Goal: Task Accomplishment & Management: Complete application form

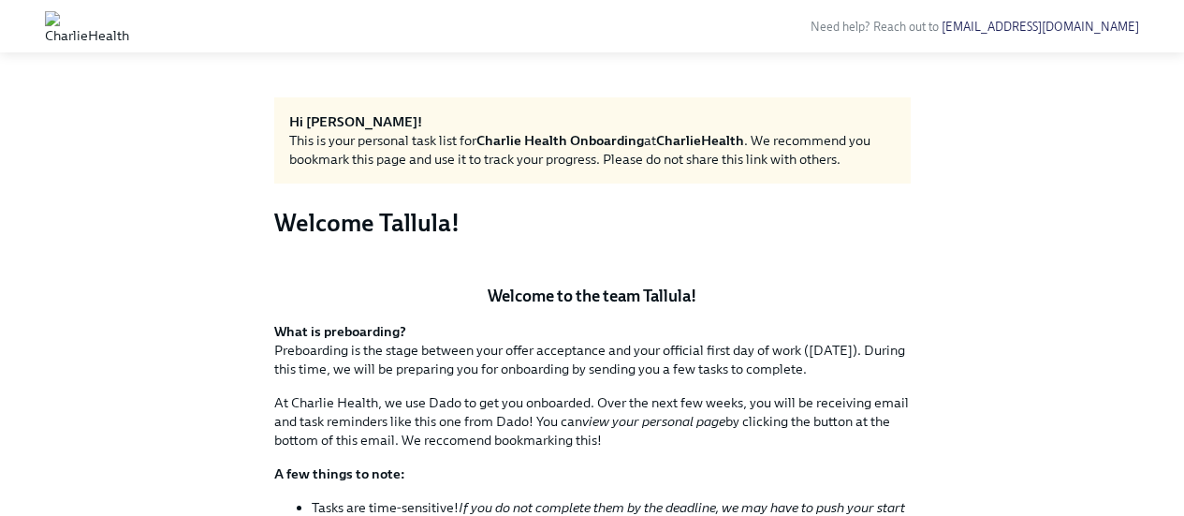
scroll to position [936, 0]
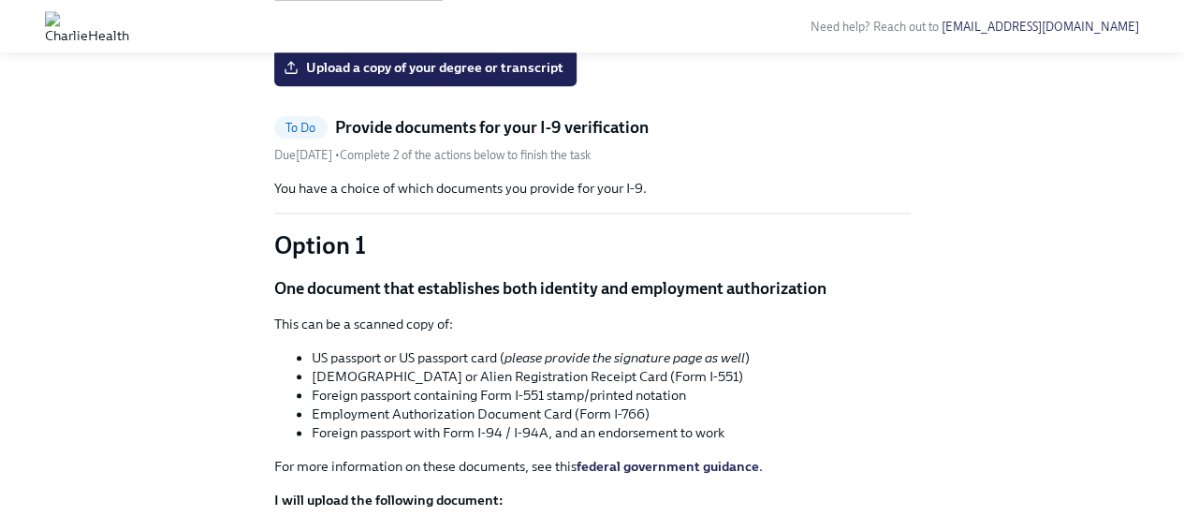
click at [0, 0] on input "Upload a headshot (A simple clear photo -for internal use only)" at bounding box center [0, 0] width 0 height 0
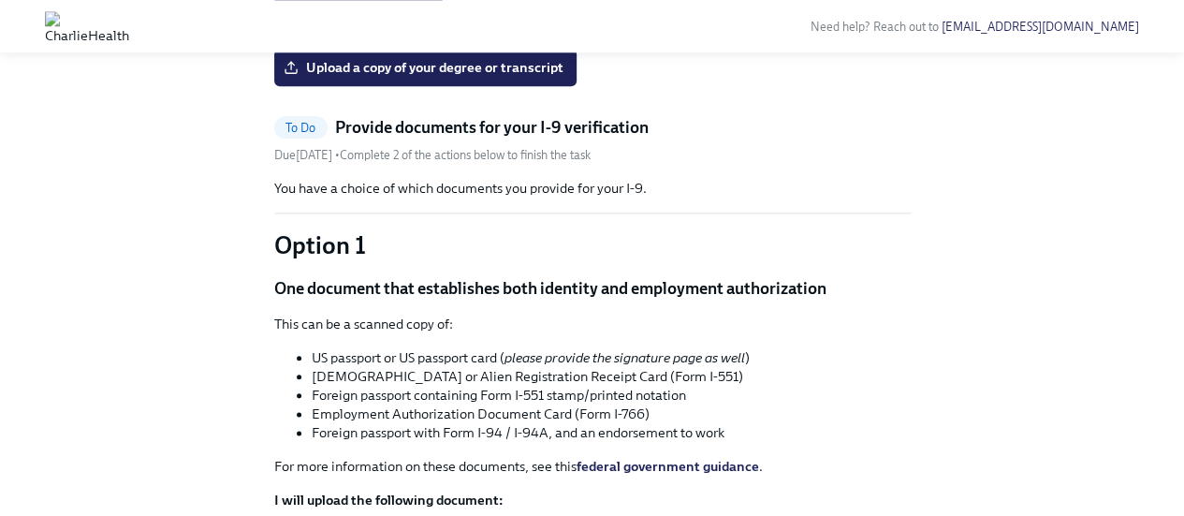
click at [0, 0] on input "Upload a headshot (A simple clear photo -for internal use only)" at bounding box center [0, 0] width 0 height 0
click at [0, 0] on input "Headshot.jpg" at bounding box center [0, 0] width 0 height 0
drag, startPoint x: 363, startPoint y: 230, endPoint x: 232, endPoint y: 258, distance: 134.0
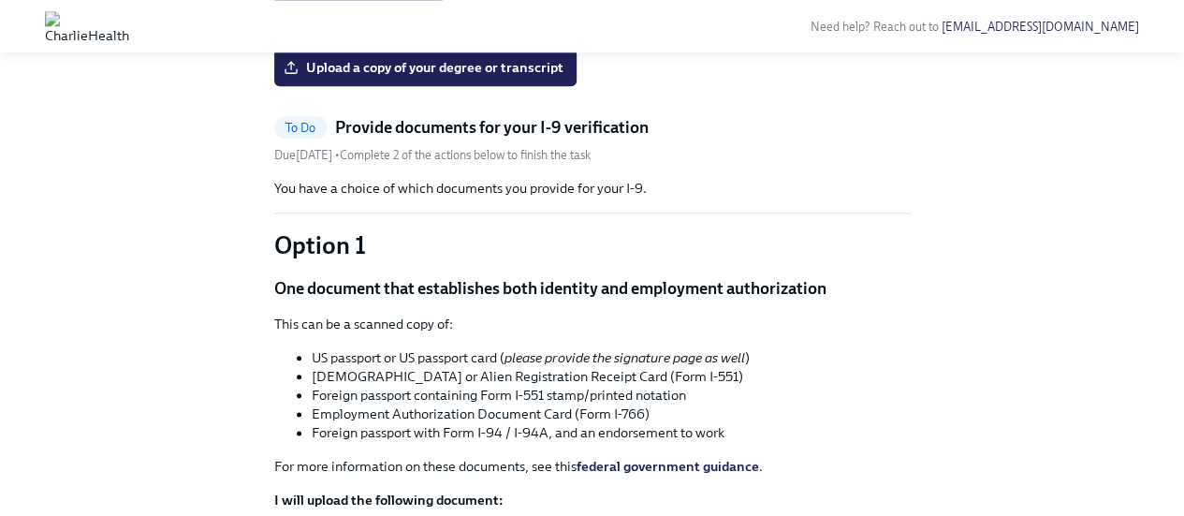
click at [0, 0] on input "Headshot.jpg" at bounding box center [0, 0] width 0 height 0
click at [372, 24] on span "Upload your resume" at bounding box center [358, 15] width 142 height 19
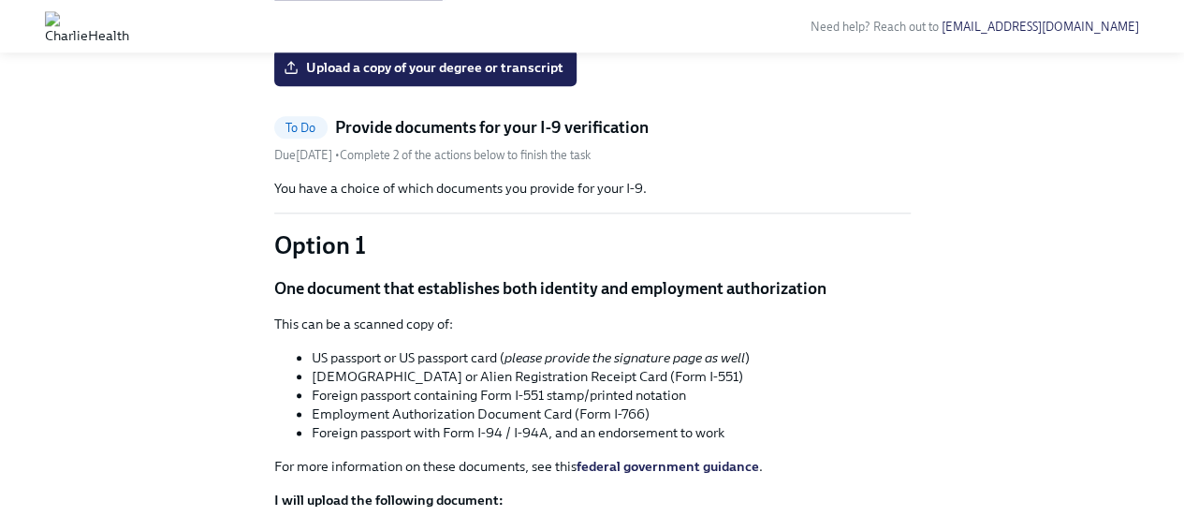
click at [0, 0] on input "Upload your resume" at bounding box center [0, 0] width 0 height 0
click at [382, 24] on span "Upload your resume" at bounding box center [358, 15] width 142 height 19
click at [0, 0] on input "Upload your resume" at bounding box center [0, 0] width 0 height 0
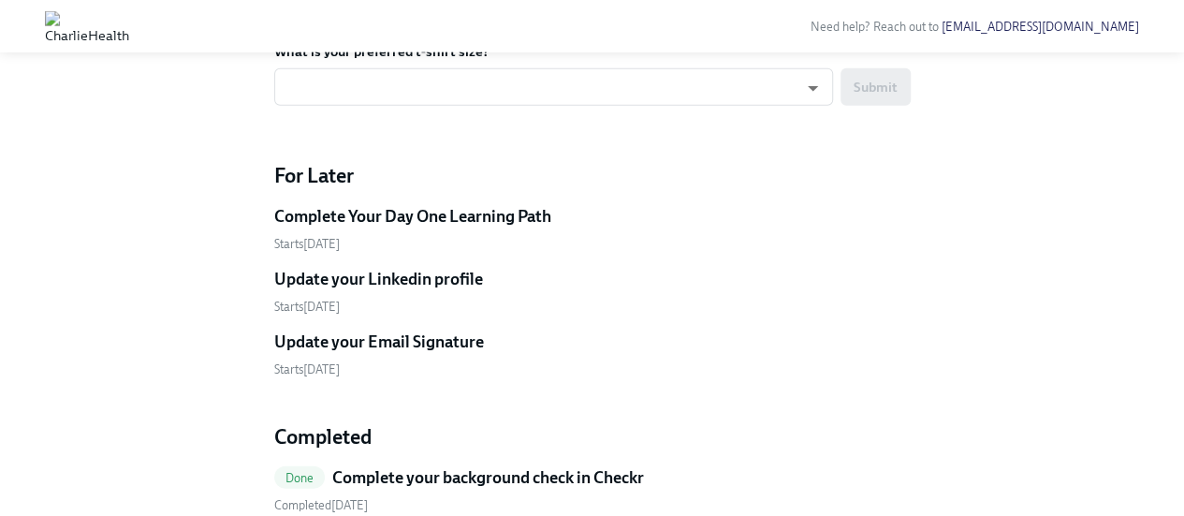
scroll to position [2339, 0]
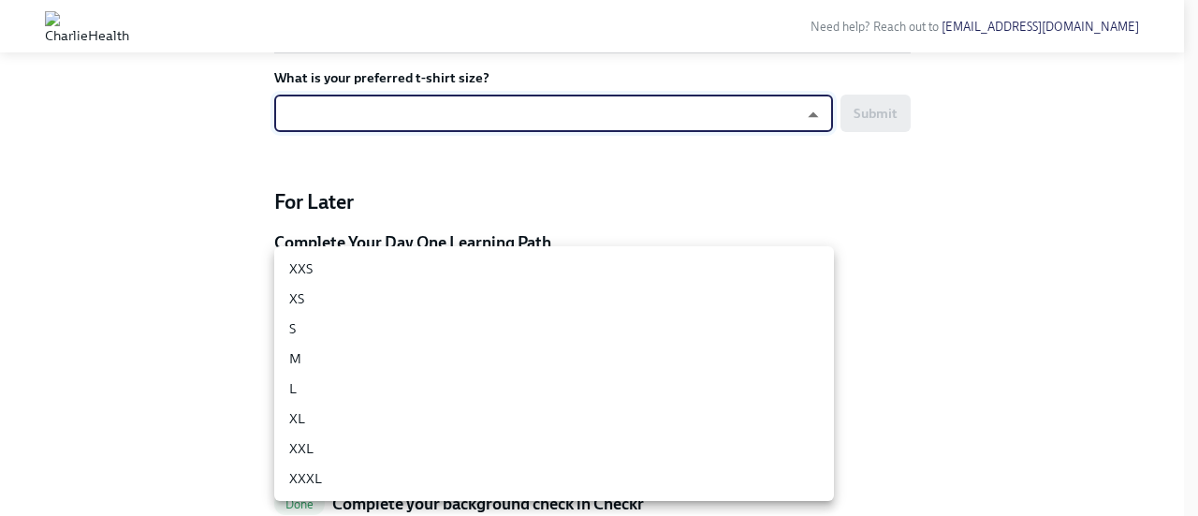
click at [316, 416] on li "XL" at bounding box center [554, 418] width 560 height 30
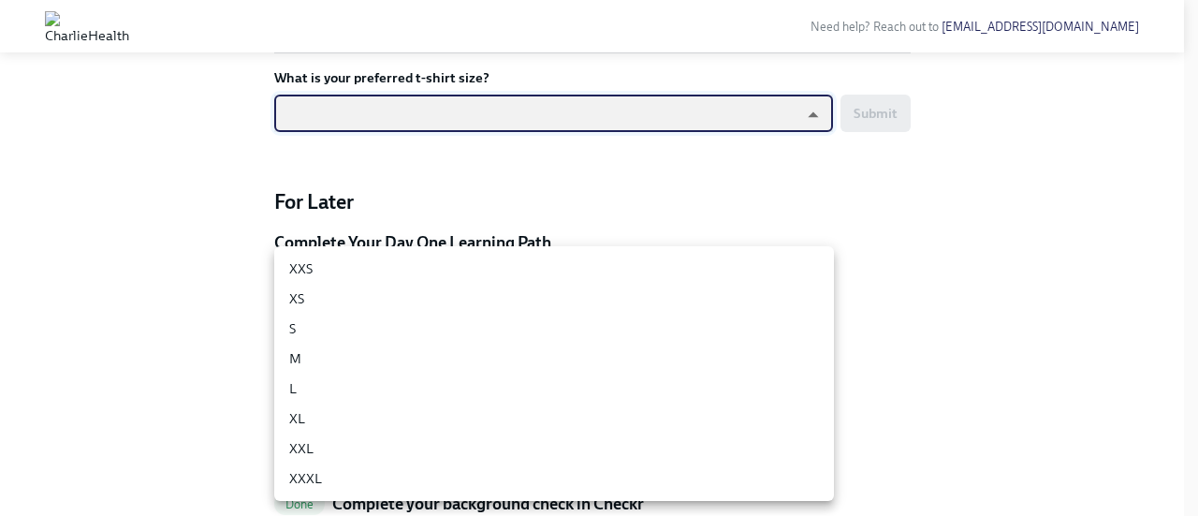
type input "ghyeC6wAT"
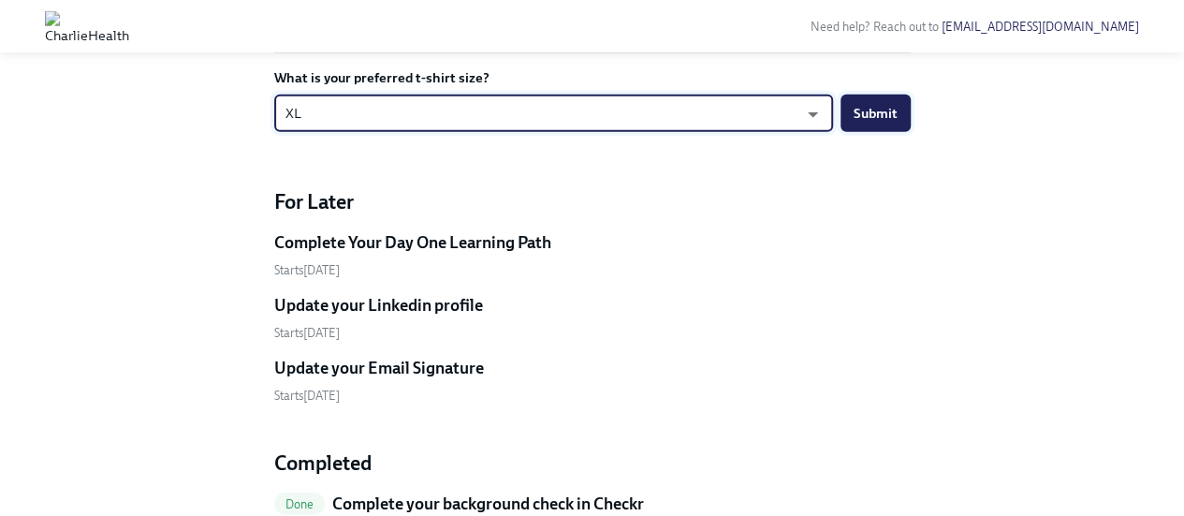
click at [892, 123] on span "Submit" at bounding box center [875, 113] width 44 height 19
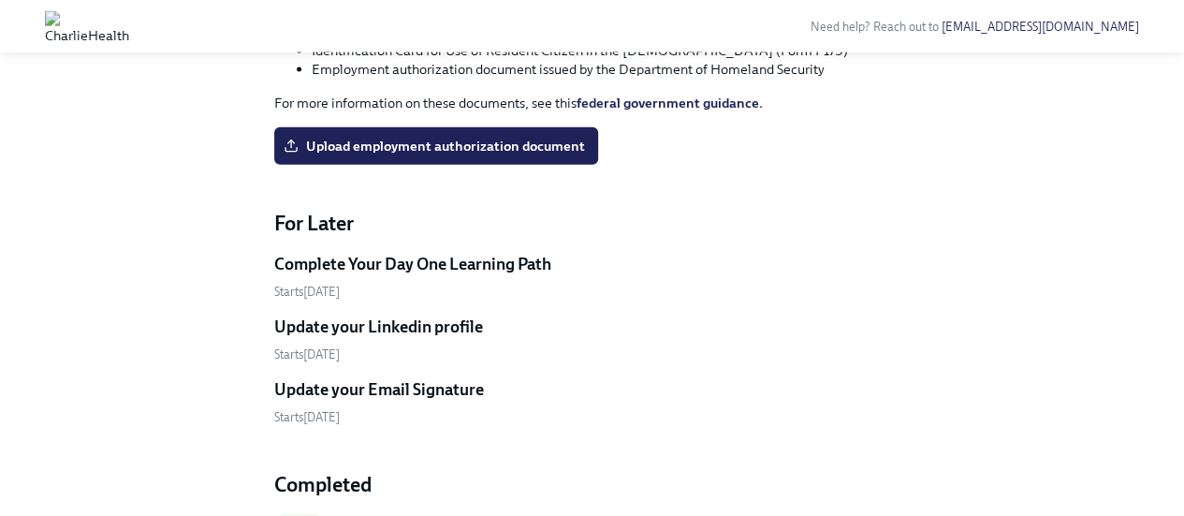
scroll to position [2046, 0]
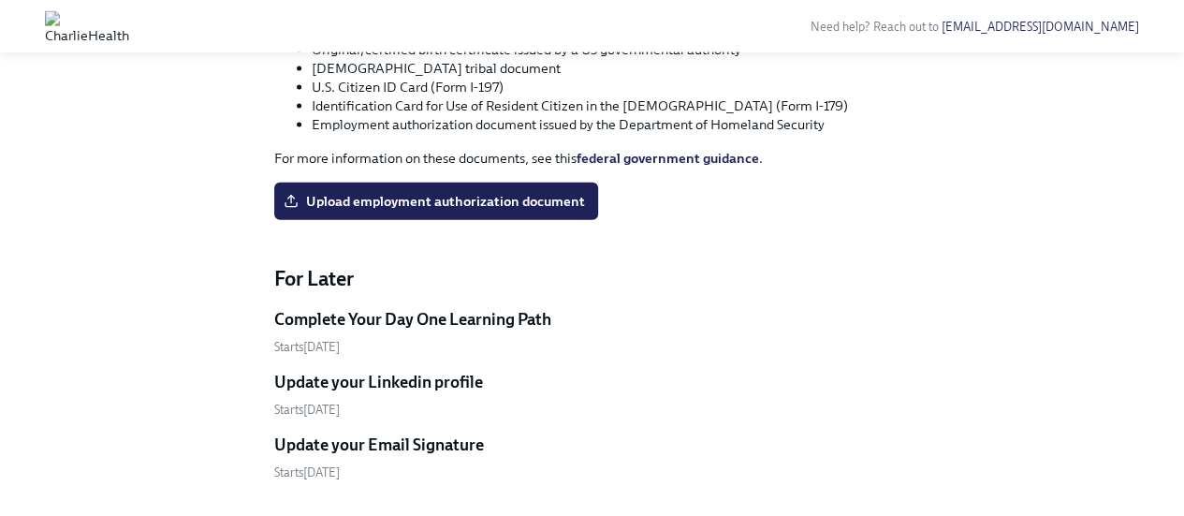
drag, startPoint x: 395, startPoint y: 181, endPoint x: 898, endPoint y: 372, distance: 538.7
click at [0, 0] on input "Upload identity document" at bounding box center [0, 0] width 0 height 0
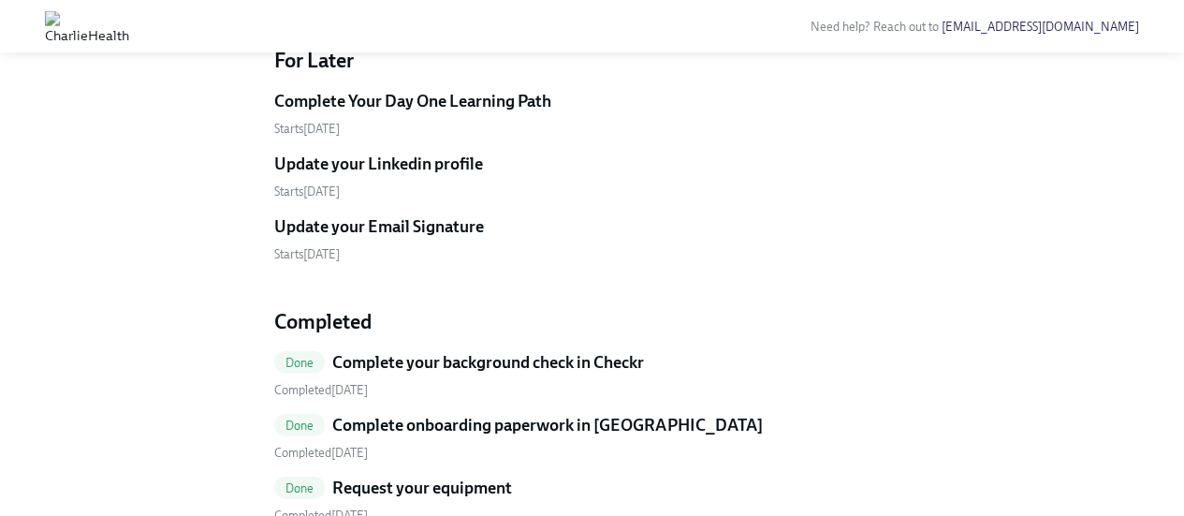
scroll to position [2233, 0]
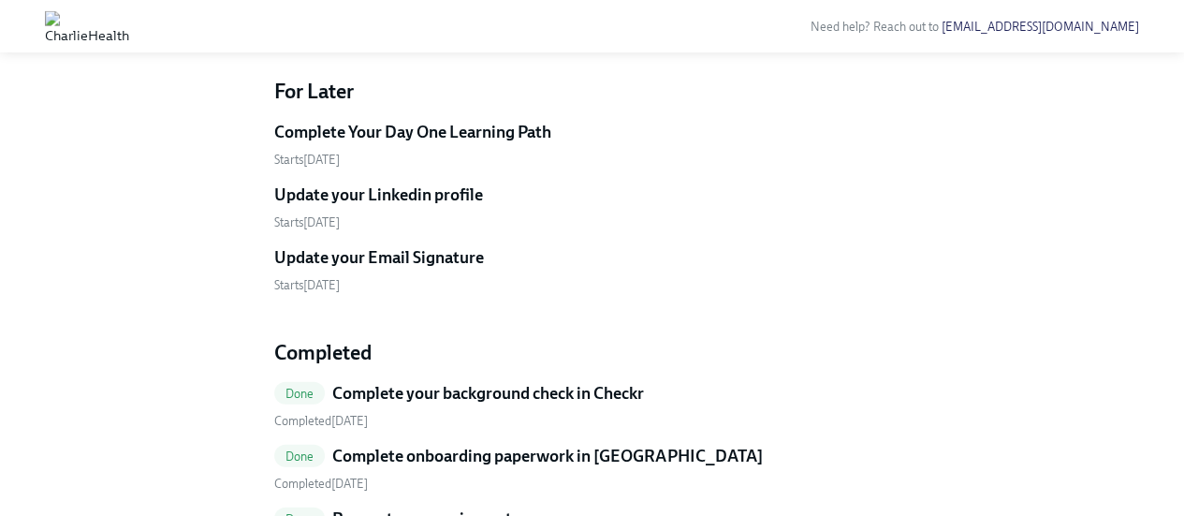
click at [406, 23] on span "Upload employment authorization document" at bounding box center [436, 14] width 298 height 19
click at [0, 0] on input "Upload employment authorization document" at bounding box center [0, 0] width 0 height 0
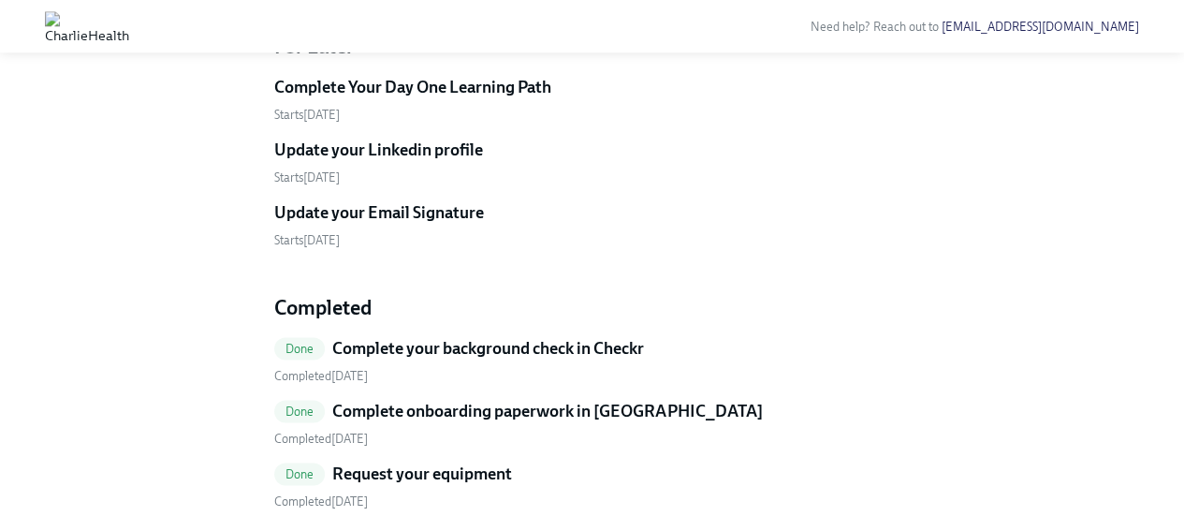
scroll to position [1128, 0]
